Goal: Navigation & Orientation: Find specific page/section

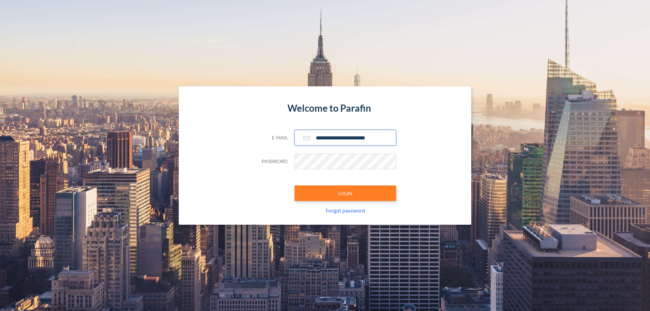
type input "**********"
click at [345, 193] on button "LOGIN" at bounding box center [346, 194] width 102 height 16
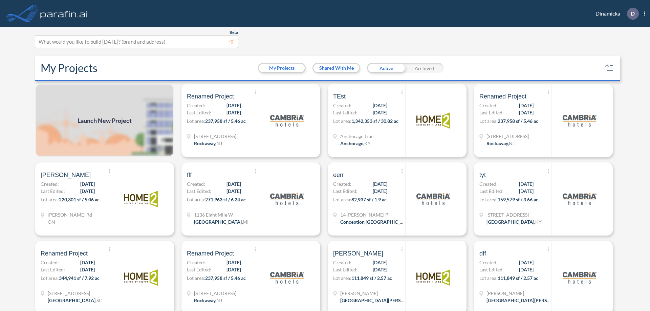
scroll to position [2, 0]
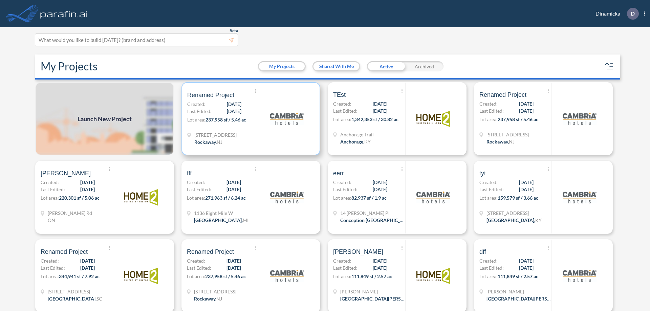
click at [249, 119] on p "Lot area: 237,958 sf / 5.46 ac" at bounding box center [223, 121] width 72 height 10
